Goal: Information Seeking & Learning: Learn about a topic

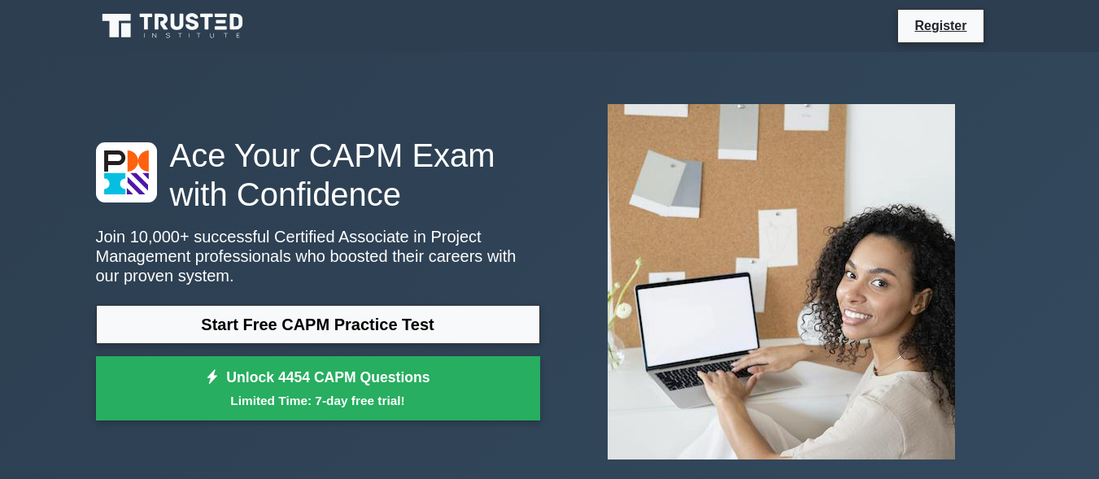
scroll to position [814, 0]
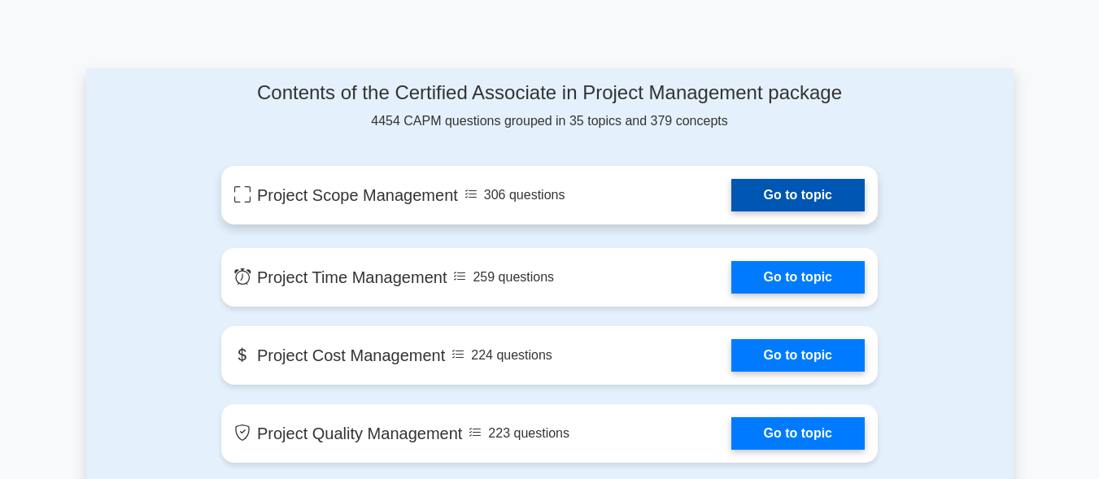
click at [731, 202] on link "Go to topic" at bounding box center [797, 195] width 133 height 33
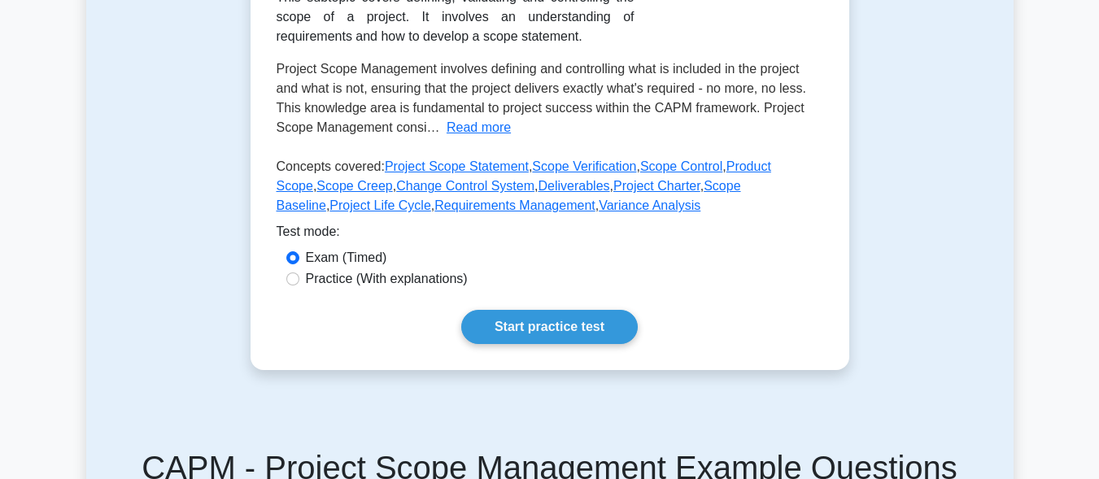
scroll to position [369, 0]
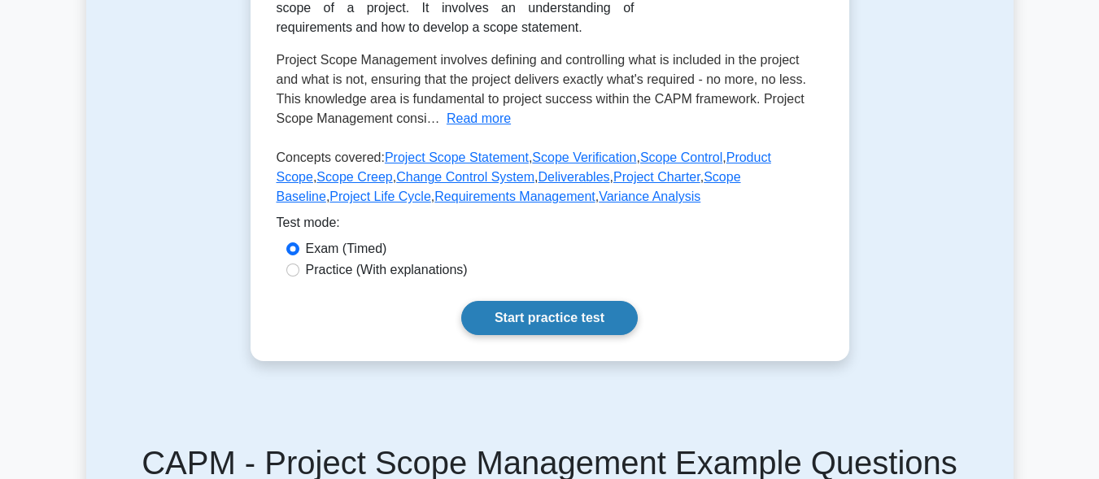
click at [584, 320] on link "Start practice test" at bounding box center [549, 318] width 177 height 34
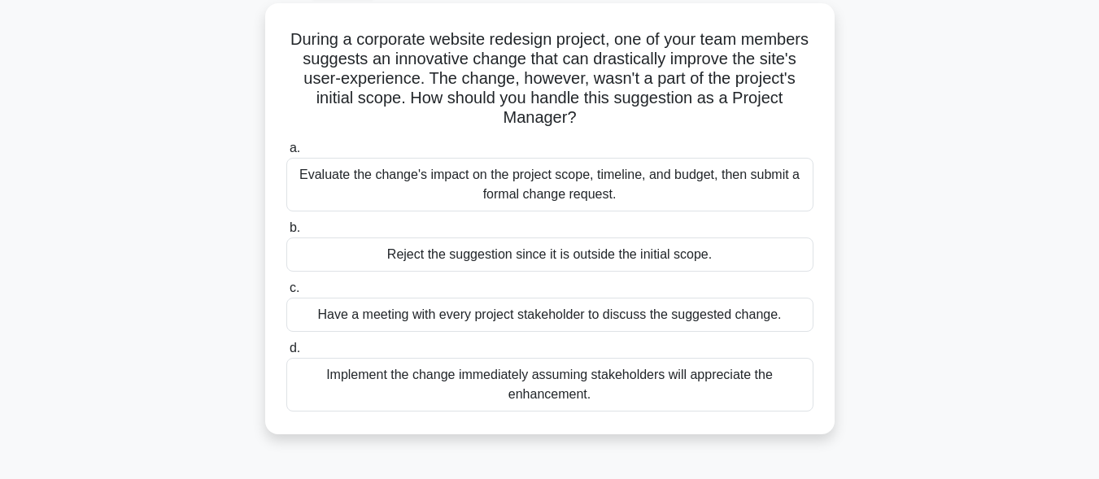
scroll to position [94, 0]
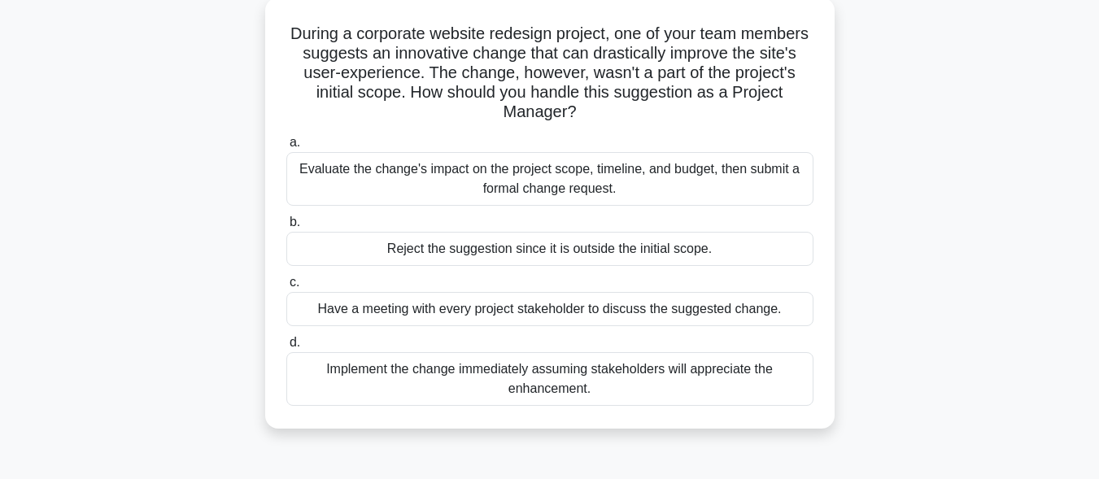
click at [532, 309] on div "Have a meeting with every project stakeholder to discuss the suggested change." at bounding box center [549, 309] width 527 height 34
click at [286, 288] on input "c. Have a meeting with every project stakeholder to discuss the suggested chang…" at bounding box center [286, 282] width 0 height 11
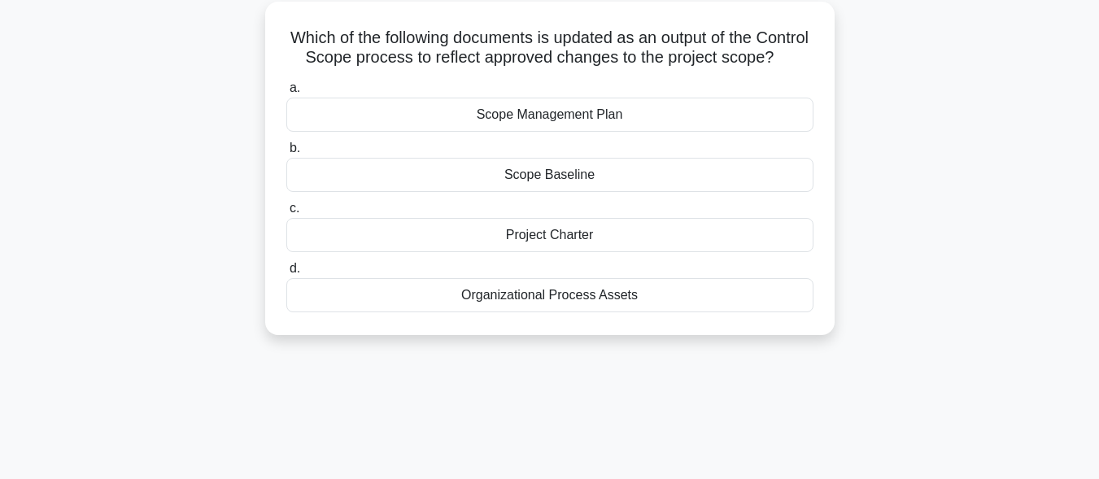
click at [532, 309] on div "Organizational Process Assets" at bounding box center [549, 295] width 527 height 34
click at [286, 274] on input "d. Organizational Process Assets" at bounding box center [286, 269] width 0 height 11
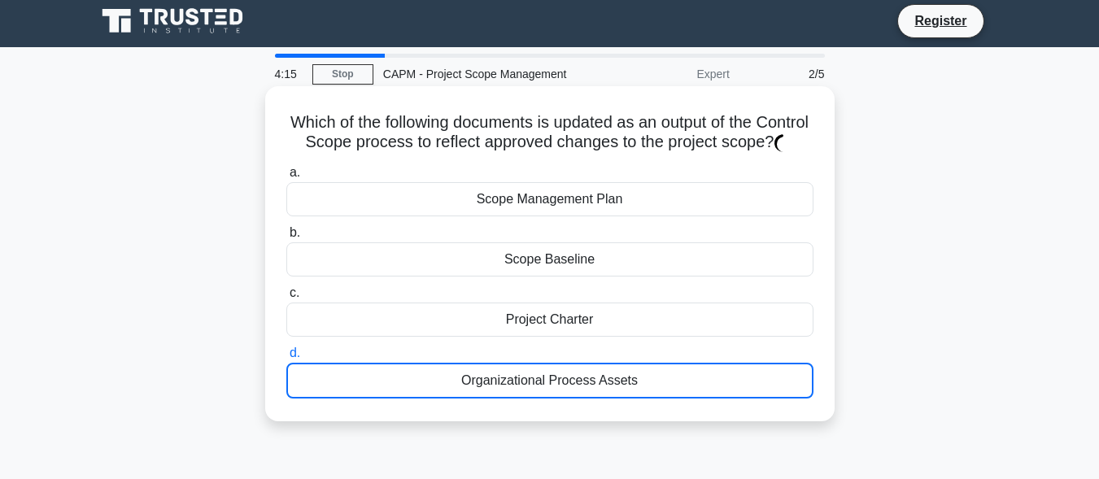
scroll to position [0, 0]
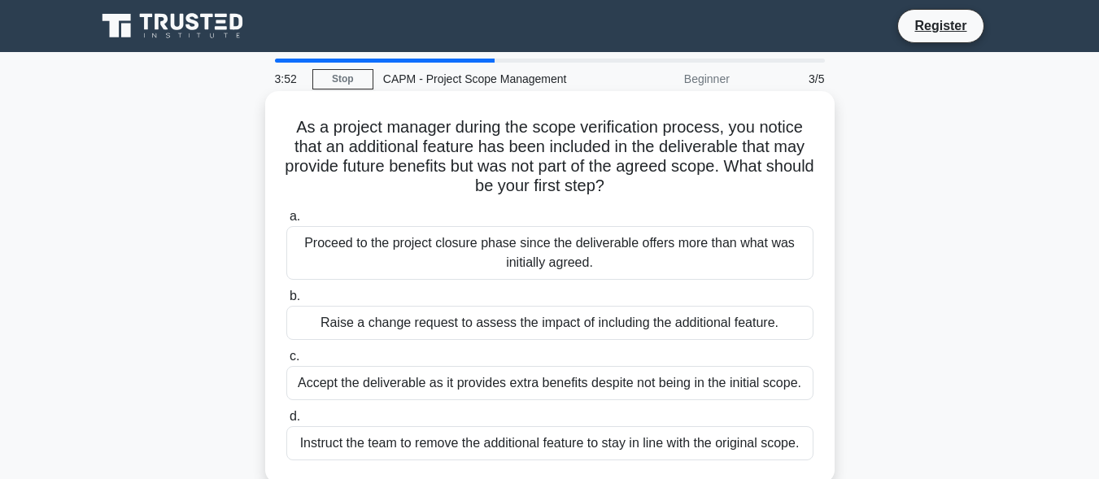
click at [534, 325] on div "Raise a change request to assess the impact of including the additional feature." at bounding box center [549, 323] width 527 height 34
click at [286, 302] on input "b. Raise a change request to assess the impact of including the additional feat…" at bounding box center [286, 296] width 0 height 11
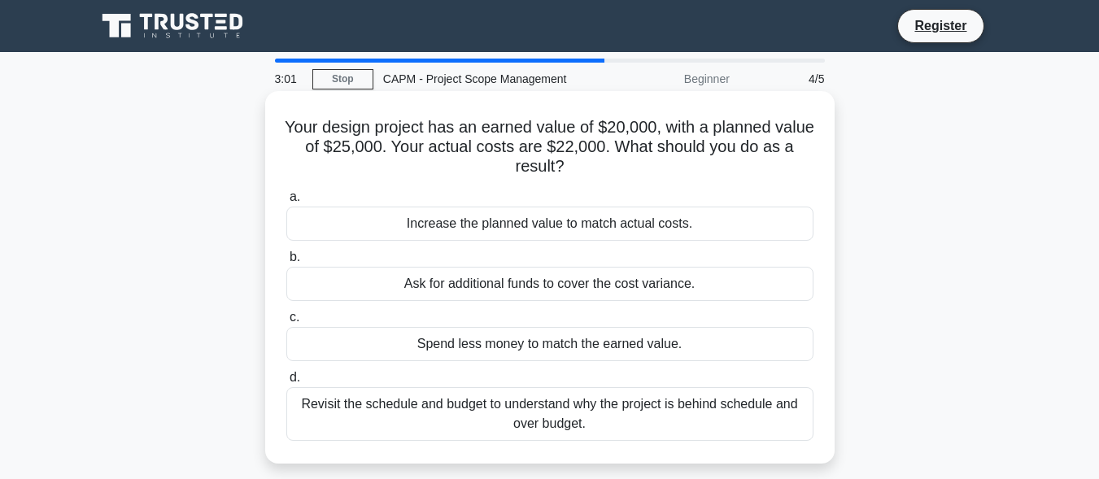
click at [578, 413] on div "Revisit the schedule and budget to understand why the project is behind schedul…" at bounding box center [549, 414] width 527 height 54
click at [286, 383] on input "d. Revisit the schedule and budget to understand why the project is behind sche…" at bounding box center [286, 378] width 0 height 11
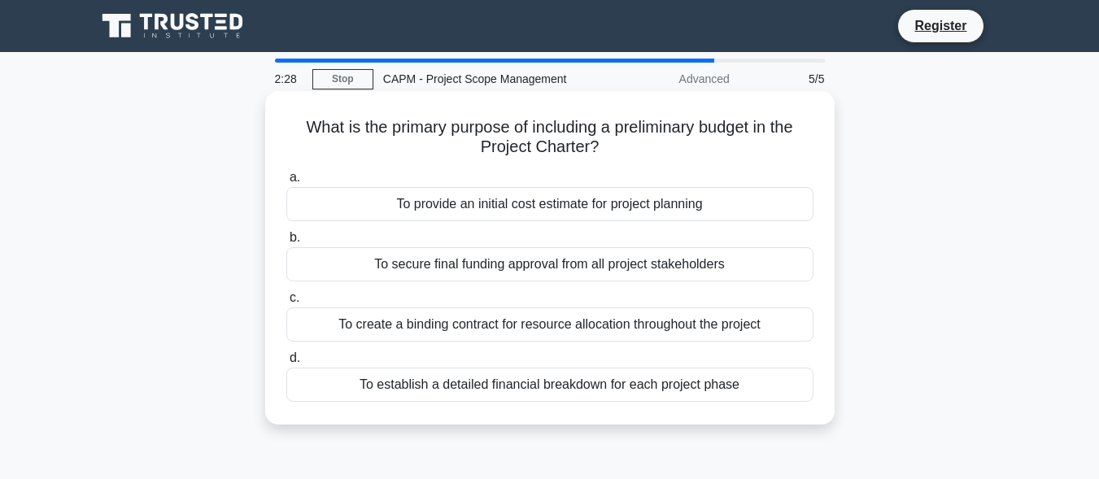
click at [577, 215] on div "To provide an initial cost estimate for project planning" at bounding box center [549, 204] width 527 height 34
click at [286, 183] on input "a. To provide an initial cost estimate for project planning" at bounding box center [286, 177] width 0 height 11
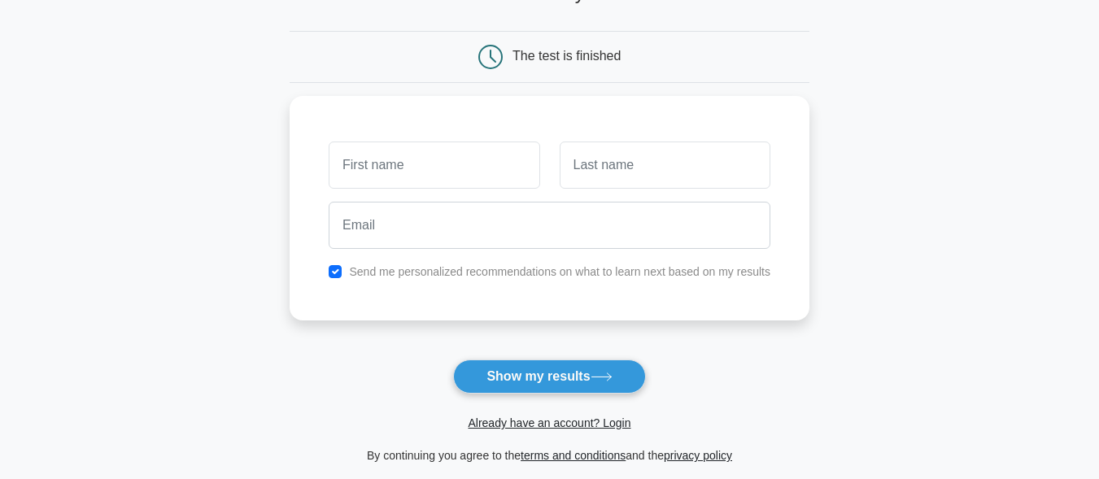
scroll to position [135, 0]
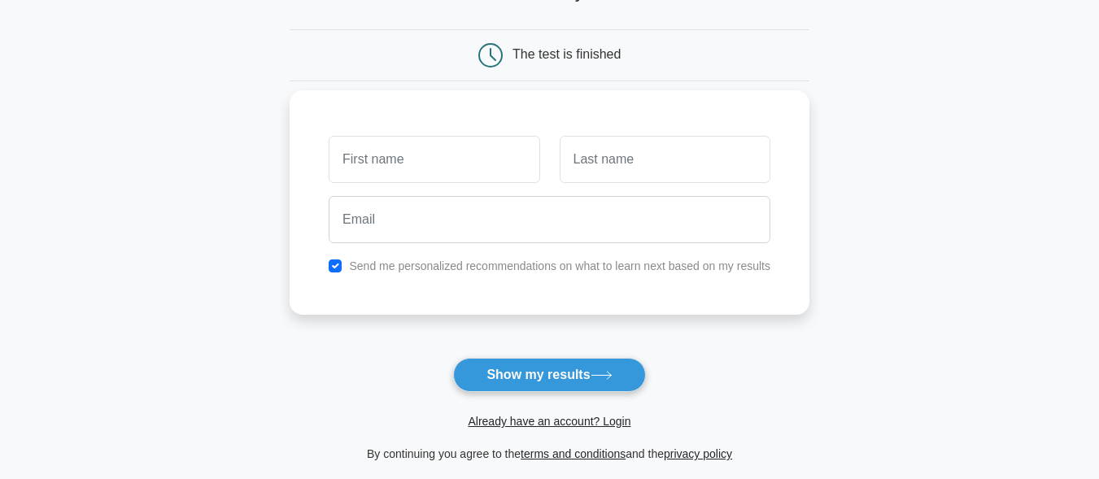
click at [440, 147] on input "text" at bounding box center [434, 159] width 211 height 47
type input "okubadejo"
click at [575, 147] on input "text" at bounding box center [665, 159] width 211 height 47
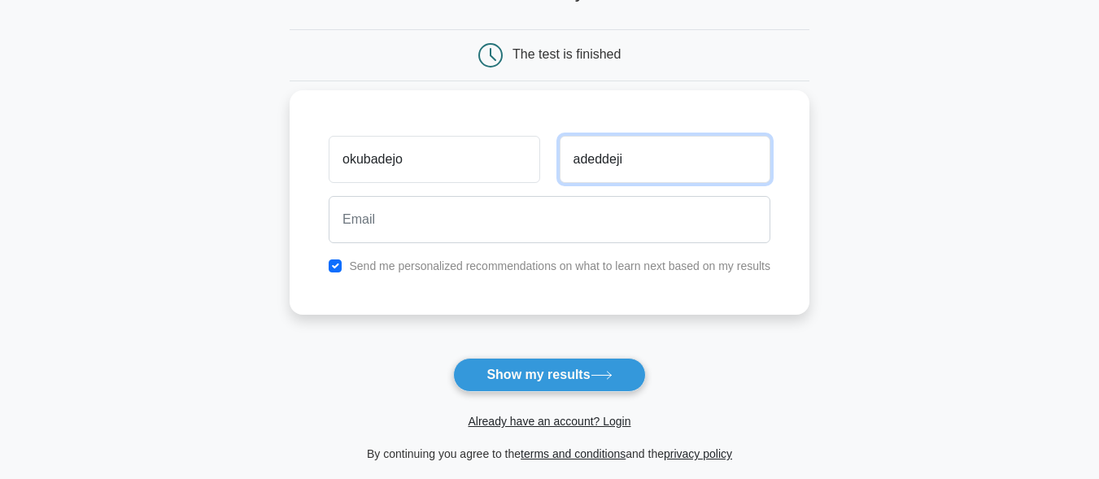
type input "adeddeji"
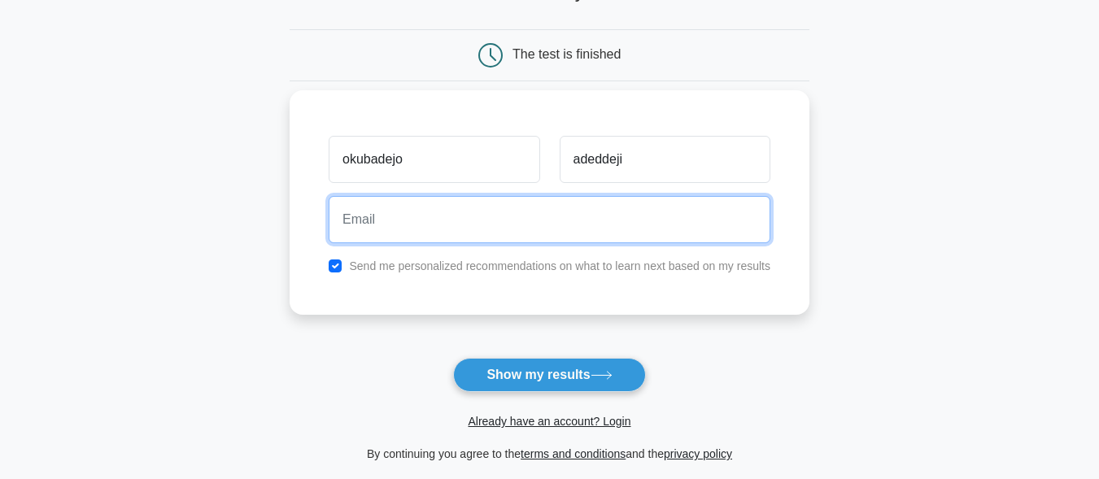
click at [534, 216] on input "email" at bounding box center [550, 219] width 442 height 47
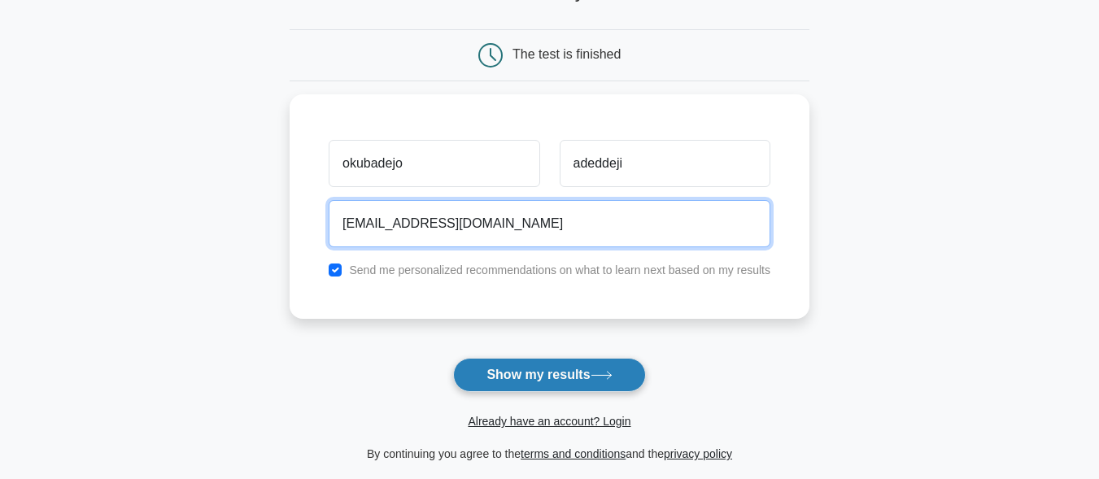
type input "ade2.obafemi@gmail.com"
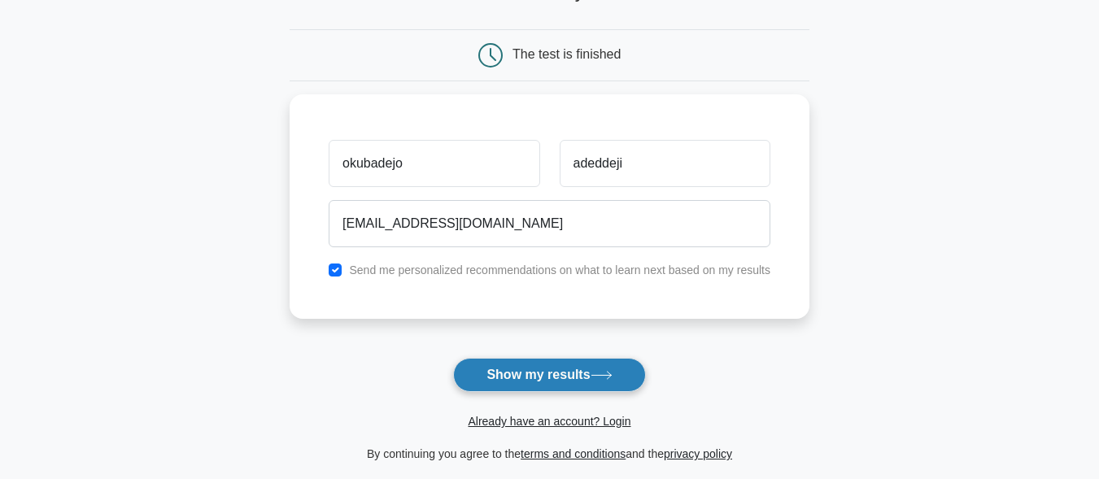
click at [560, 374] on button "Show my results" at bounding box center [549, 375] width 192 height 34
